Goal: Entertainment & Leisure: Browse casually

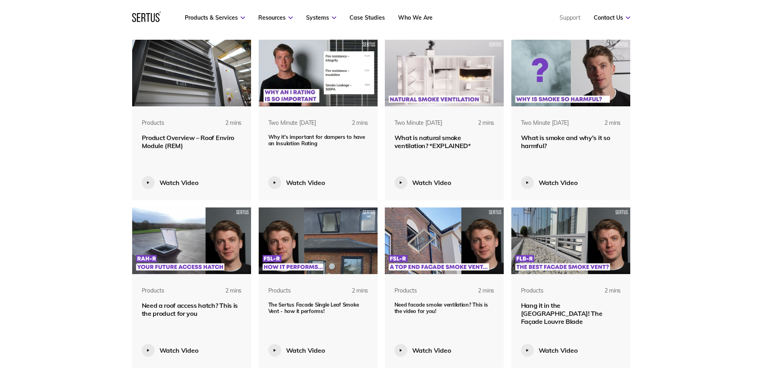
scroll to position [723, 0]
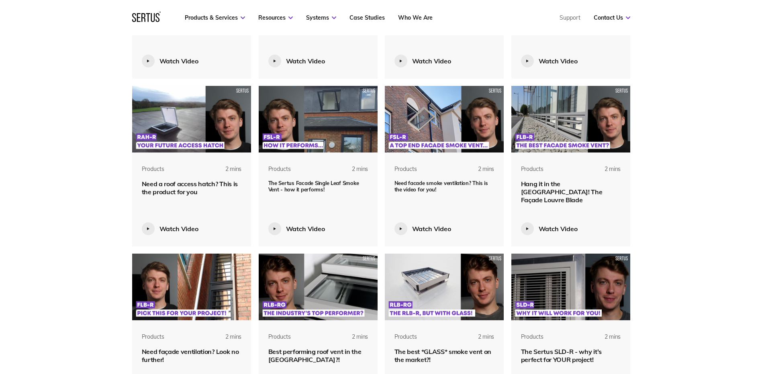
scroll to position [843, 0]
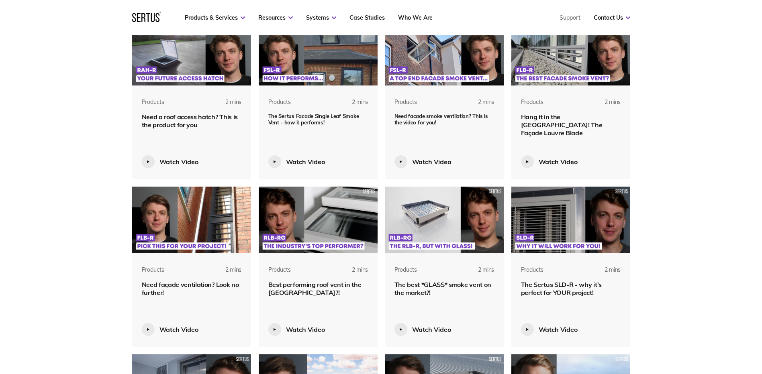
scroll to position [883, 0]
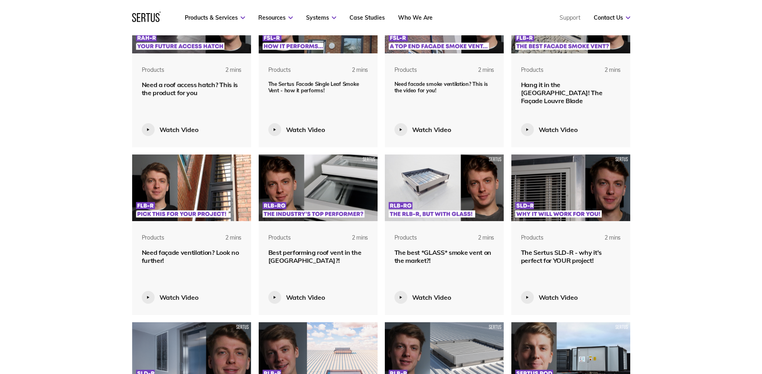
scroll to position [964, 0]
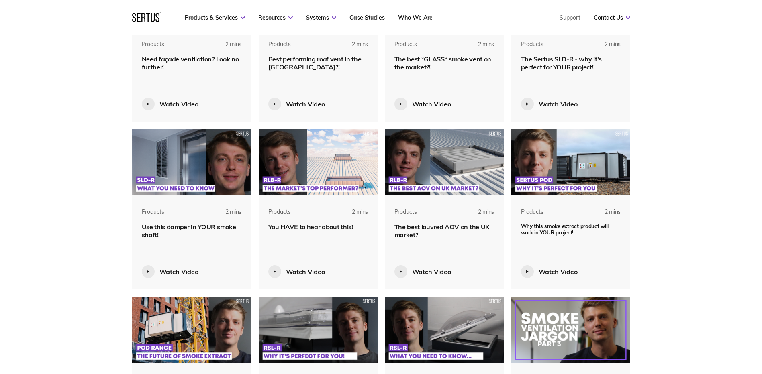
scroll to position [1124, 0]
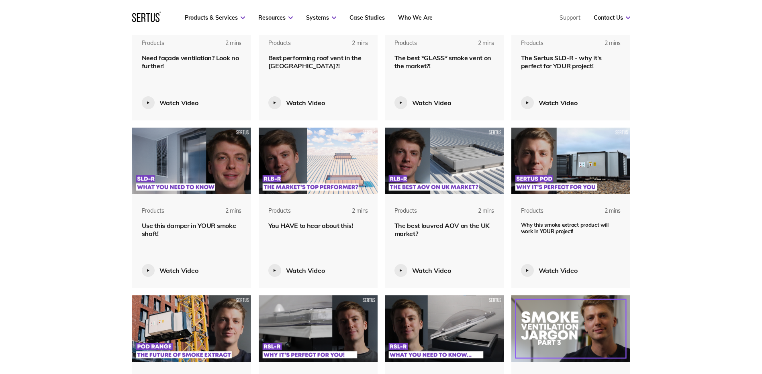
scroll to position [1245, 0]
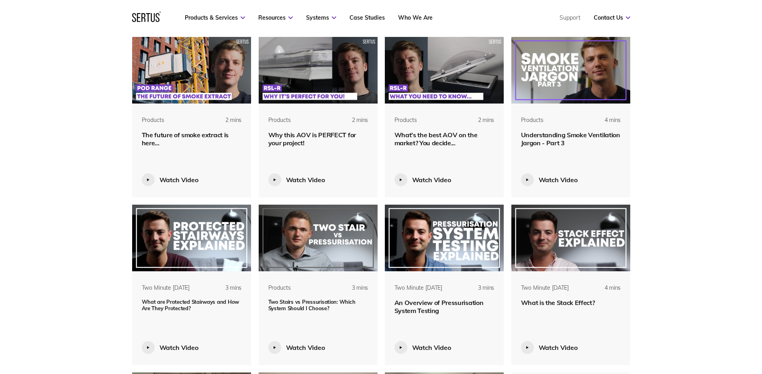
scroll to position [1365, 0]
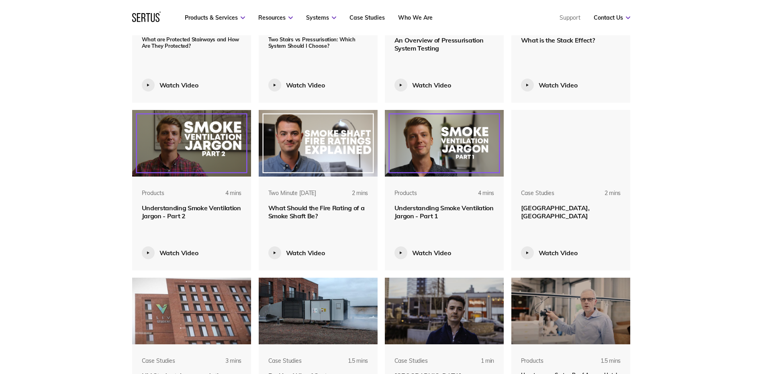
scroll to position [1646, 0]
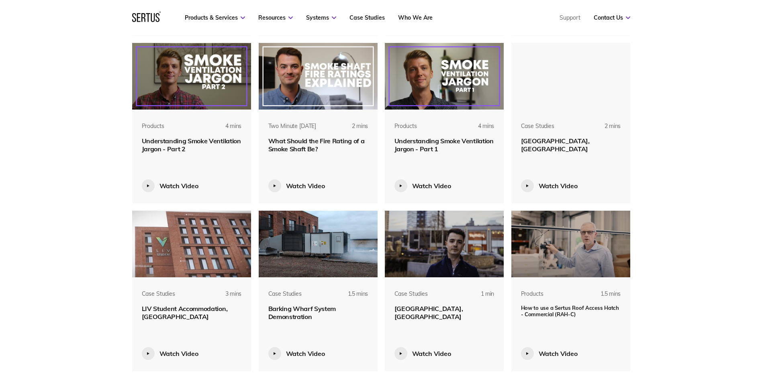
scroll to position [1726, 0]
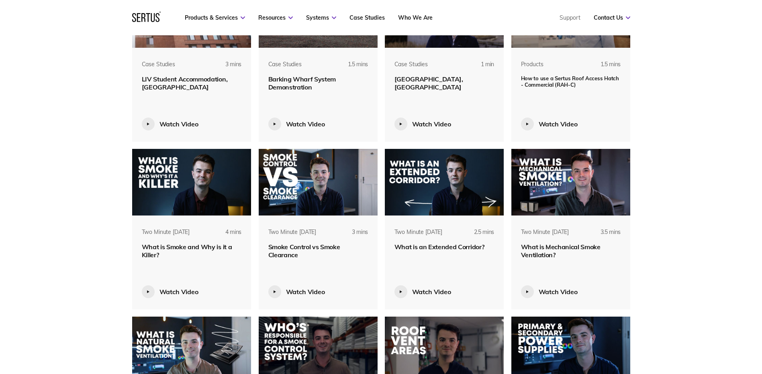
scroll to position [1967, 0]
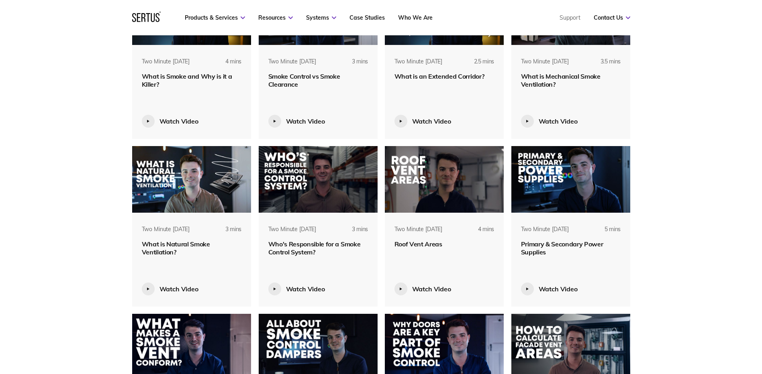
scroll to position [2128, 0]
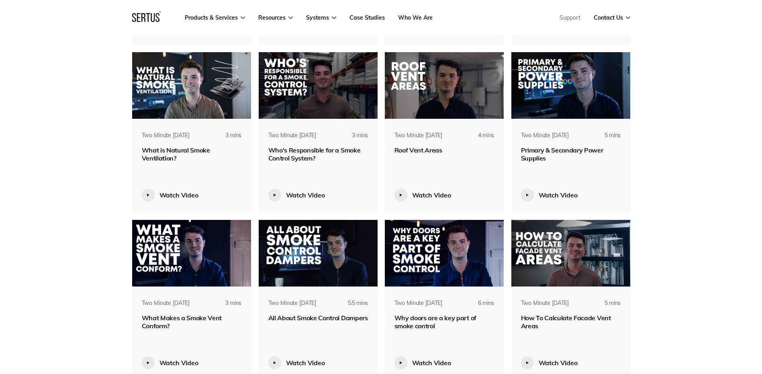
scroll to position [2208, 0]
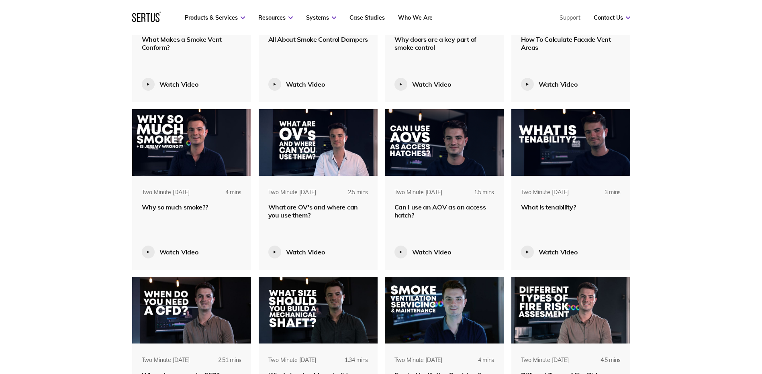
scroll to position [2489, 0]
